Goal: Navigation & Orientation: Find specific page/section

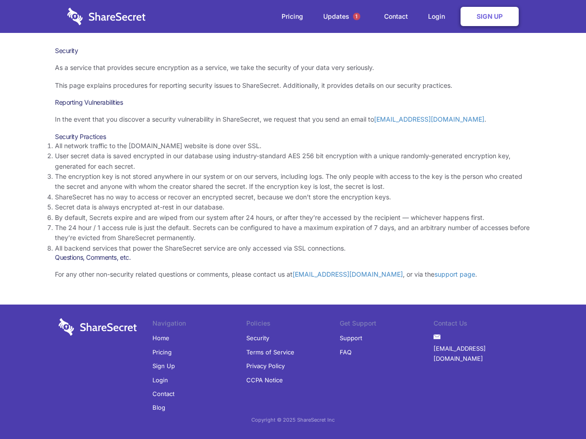
click at [293, 220] on li "By default, Secrets expire and are wiped from our system after 24 hours, or aft…" at bounding box center [293, 218] width 476 height 10
click at [356, 16] on span "1" at bounding box center [356, 16] width 7 height 7
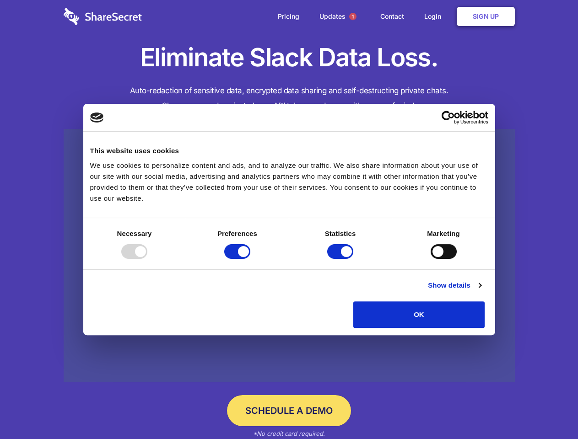
click at [147, 259] on div at bounding box center [134, 251] width 26 height 15
click at [250, 259] on input "Preferences" at bounding box center [237, 251] width 26 height 15
checkbox input "false"
click at [341, 259] on input "Statistics" at bounding box center [340, 251] width 26 height 15
checkbox input "false"
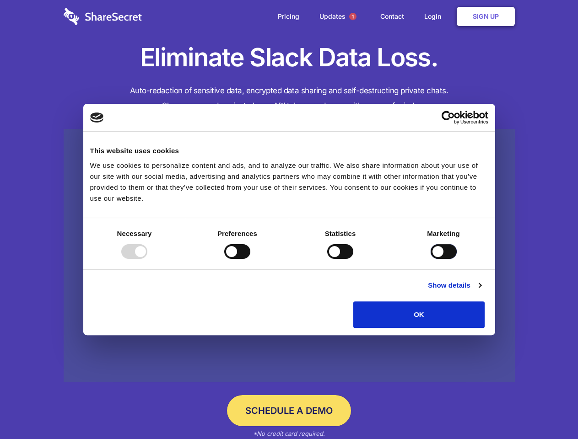
click at [431, 259] on input "Marketing" at bounding box center [444, 251] width 26 height 15
checkbox input "true"
click at [481, 291] on link "Show details" at bounding box center [454, 285] width 53 height 11
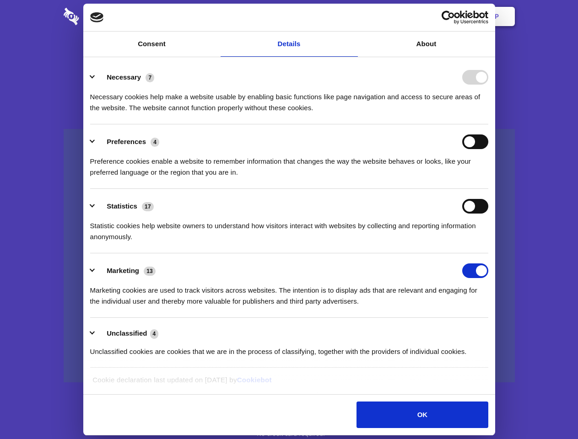
click at [488, 113] on div "Necessary cookies help make a website usable by enabling basic functions like p…" at bounding box center [289, 99] width 398 height 29
click at [352, 16] on span "1" at bounding box center [352, 16] width 7 height 7
